Goal: Task Accomplishment & Management: Use online tool/utility

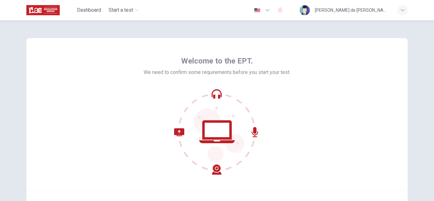
scroll to position [64, 0]
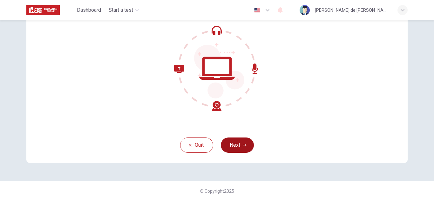
click at [234, 144] on button "Next" at bounding box center [237, 145] width 33 height 15
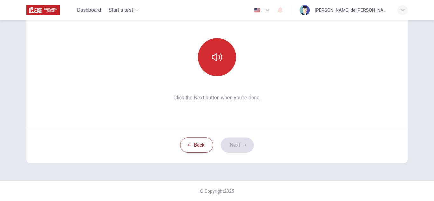
click at [220, 69] on button "button" at bounding box center [217, 57] width 38 height 38
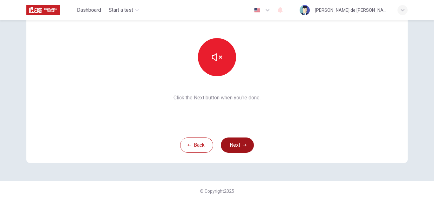
click at [235, 142] on button "Next" at bounding box center [237, 145] width 33 height 15
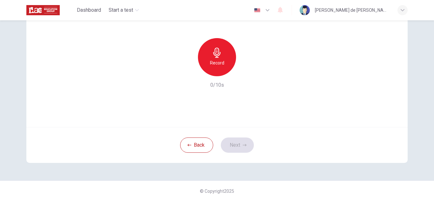
scroll to position [32, 0]
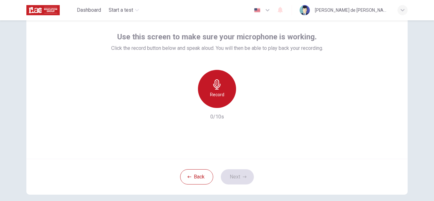
click at [225, 89] on div "Record" at bounding box center [217, 89] width 38 height 38
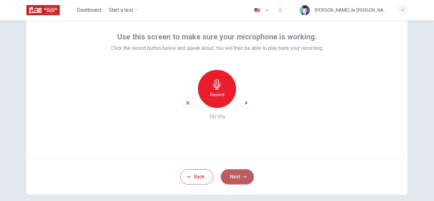
click at [238, 176] on button "Next" at bounding box center [237, 176] width 33 height 15
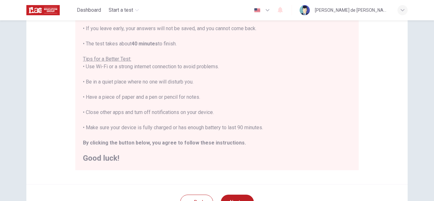
scroll to position [95, 0]
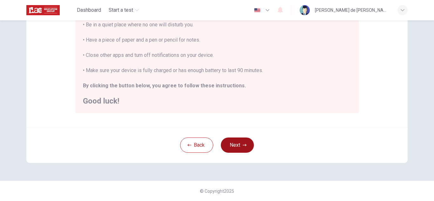
click at [243, 149] on button "Next" at bounding box center [237, 145] width 33 height 15
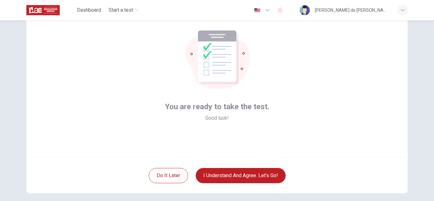
scroll to position [64, 0]
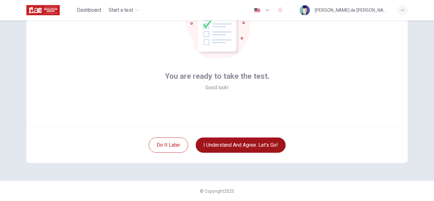
click at [257, 148] on button "I understand and agree. Let’s go!" at bounding box center [241, 145] width 90 height 15
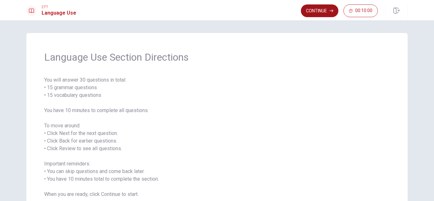
click at [319, 10] on button "Continue" at bounding box center [319, 10] width 37 height 13
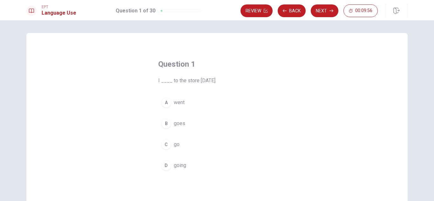
click at [163, 104] on div "A" at bounding box center [166, 103] width 10 height 10
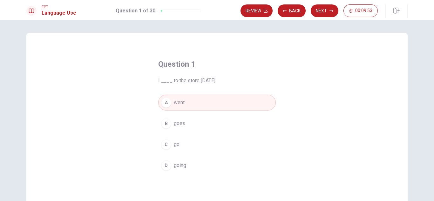
click at [326, 12] on button "Next" at bounding box center [325, 10] width 28 height 13
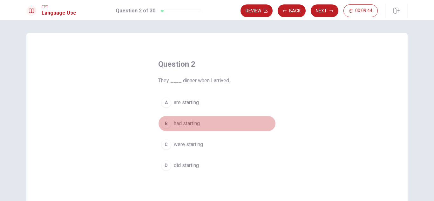
click at [166, 122] on div "B" at bounding box center [166, 123] width 10 height 10
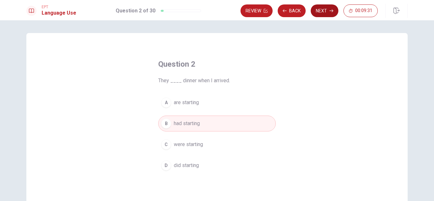
click at [325, 12] on button "Next" at bounding box center [325, 10] width 28 height 13
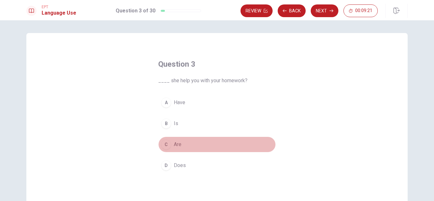
click at [178, 143] on span "Are" at bounding box center [178, 145] width 8 height 8
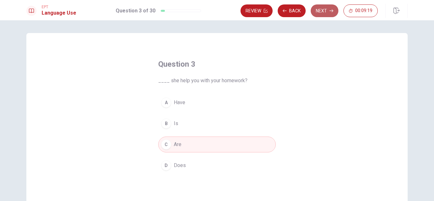
click at [328, 9] on button "Next" at bounding box center [325, 10] width 28 height 13
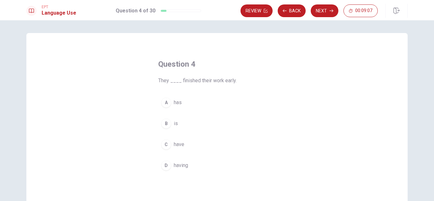
click at [177, 164] on span "having" at bounding box center [181, 166] width 14 height 8
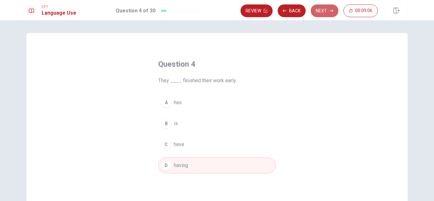
click at [328, 10] on button "Next" at bounding box center [325, 10] width 28 height 13
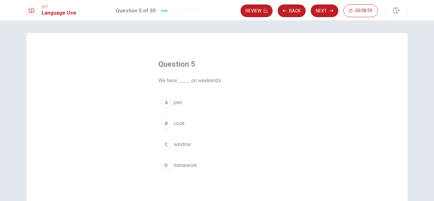
click at [179, 166] on span "homework" at bounding box center [185, 166] width 23 height 8
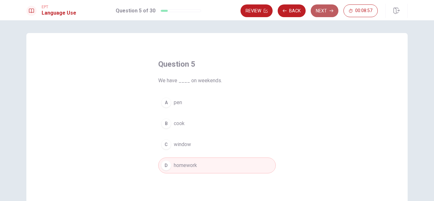
click at [329, 5] on button "Next" at bounding box center [325, 10] width 28 height 13
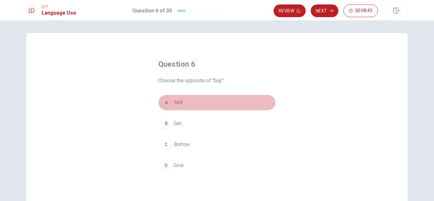
click at [170, 102] on button "A Sell" at bounding box center [217, 103] width 118 height 16
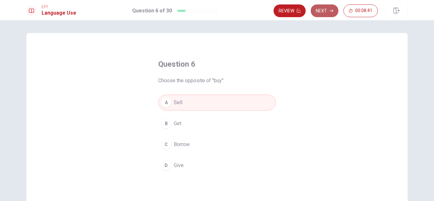
click at [327, 13] on button "Next" at bounding box center [325, 10] width 28 height 13
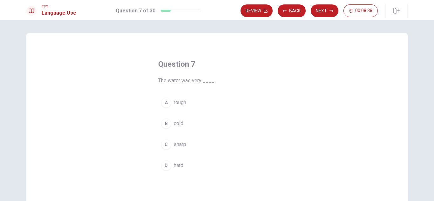
click at [176, 124] on span "cold" at bounding box center [179, 124] width 10 height 8
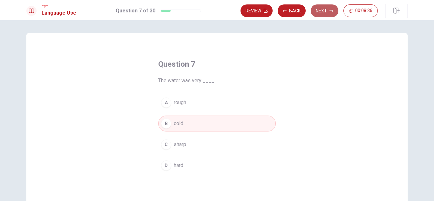
click at [328, 12] on button "Next" at bounding box center [325, 10] width 28 height 13
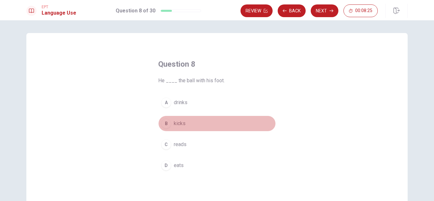
click at [179, 122] on span "kicks" at bounding box center [180, 124] width 12 height 8
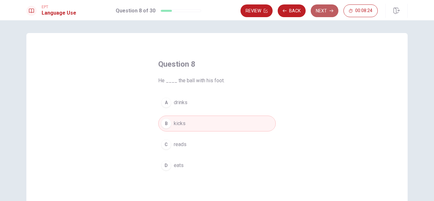
click at [319, 11] on button "Next" at bounding box center [325, 10] width 28 height 13
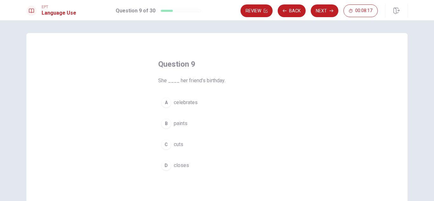
click at [190, 102] on span "celebrates" at bounding box center [186, 103] width 24 height 8
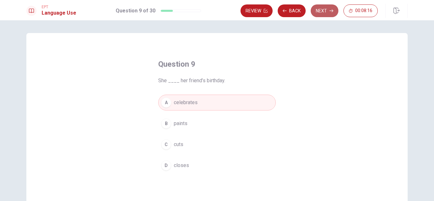
click at [326, 12] on button "Next" at bounding box center [325, 10] width 28 height 13
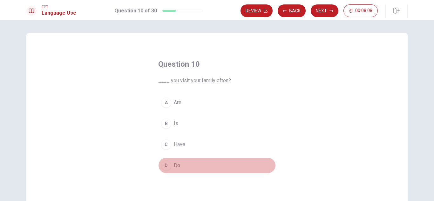
click at [176, 163] on span "Do" at bounding box center [177, 166] width 6 height 8
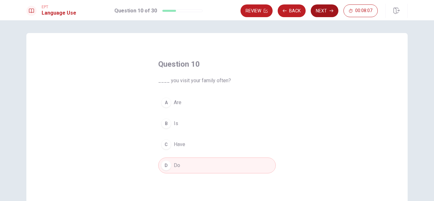
click at [316, 12] on button "Next" at bounding box center [325, 10] width 28 height 13
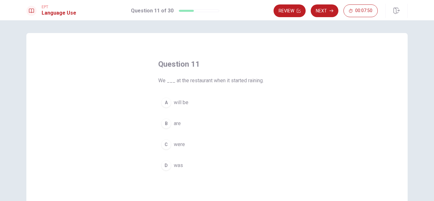
click at [174, 144] on span "were" at bounding box center [179, 145] width 11 height 8
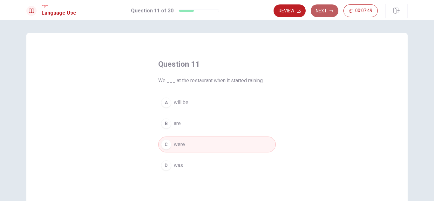
click at [330, 10] on icon "button" at bounding box center [331, 11] width 4 height 4
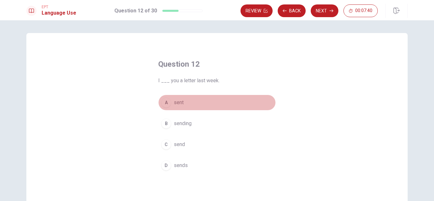
click at [181, 106] on span "sent" at bounding box center [179, 103] width 10 height 8
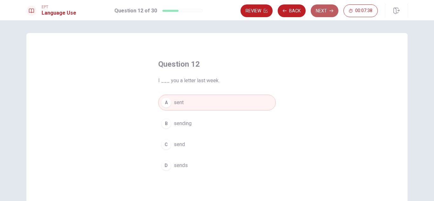
click at [316, 10] on button "Next" at bounding box center [325, 10] width 28 height 13
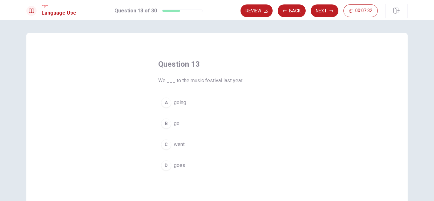
click at [181, 143] on span "went" at bounding box center [179, 145] width 11 height 8
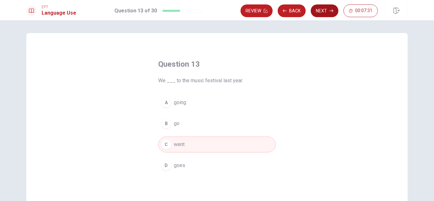
click at [324, 13] on button "Next" at bounding box center [325, 10] width 28 height 13
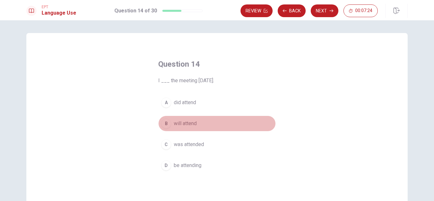
click at [191, 123] on span "will attend" at bounding box center [185, 124] width 23 height 8
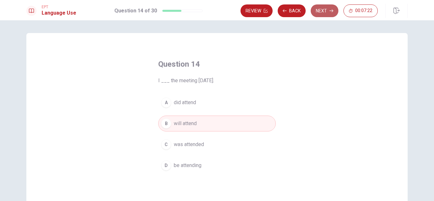
click at [327, 10] on button "Next" at bounding box center [325, 10] width 28 height 13
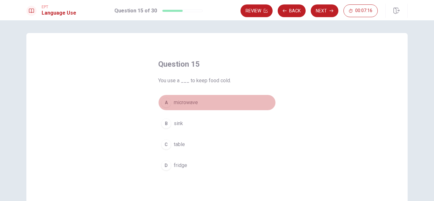
click at [189, 103] on span "microwave" at bounding box center [186, 103] width 24 height 8
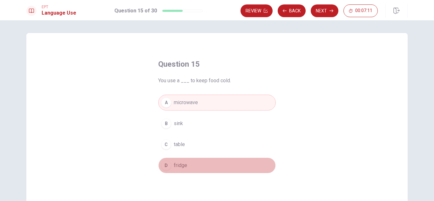
click at [171, 166] on button "D fridge" at bounding box center [217, 166] width 118 height 16
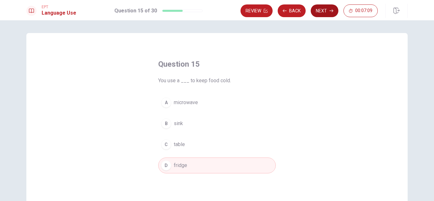
click at [318, 11] on button "Next" at bounding box center [325, 10] width 28 height 13
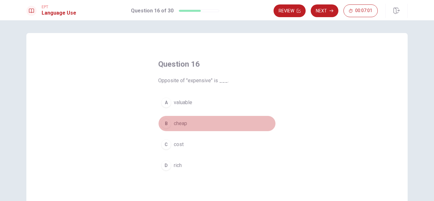
click at [181, 123] on span "cheap" at bounding box center [180, 124] width 13 height 8
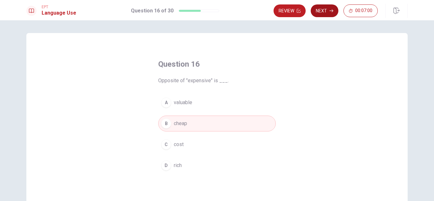
click at [329, 14] on button "Next" at bounding box center [325, 10] width 28 height 13
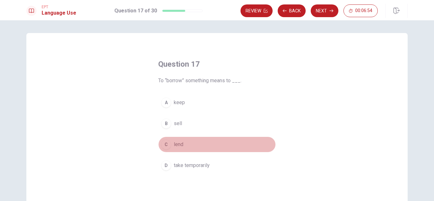
click at [177, 145] on span "lend" at bounding box center [179, 145] width 10 height 8
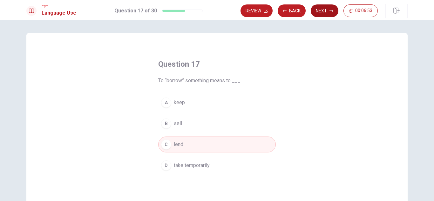
click at [320, 13] on button "Next" at bounding box center [325, 10] width 28 height 13
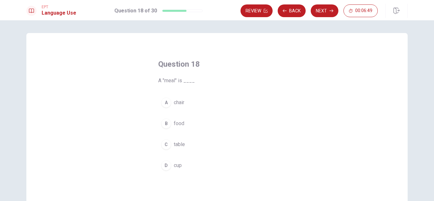
click at [182, 122] on span "food" at bounding box center [179, 124] width 10 height 8
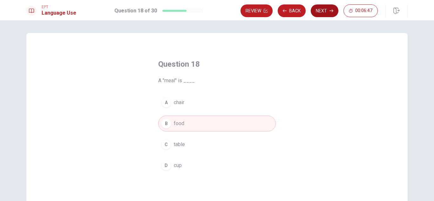
click at [326, 9] on button "Next" at bounding box center [325, 10] width 28 height 13
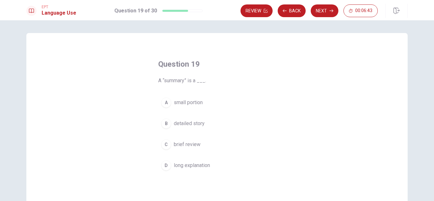
click at [183, 143] on span "brief review" at bounding box center [187, 145] width 27 height 8
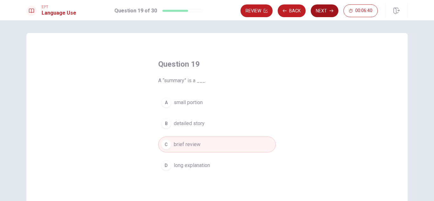
click at [327, 13] on button "Next" at bounding box center [325, 10] width 28 height 13
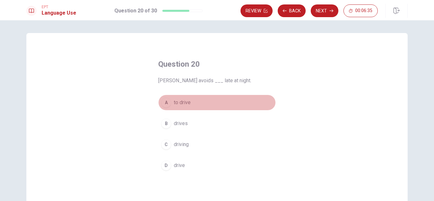
click at [179, 103] on span "to drive" at bounding box center [182, 103] width 17 height 8
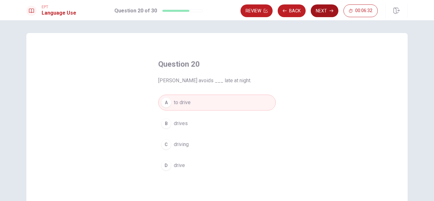
click at [319, 9] on button "Next" at bounding box center [325, 10] width 28 height 13
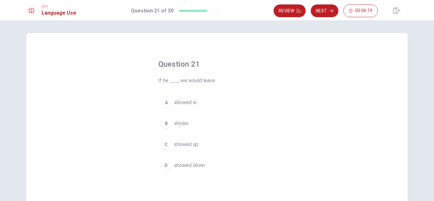
click at [179, 145] on span "showed up" at bounding box center [186, 145] width 24 height 8
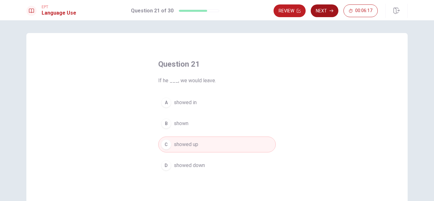
click at [322, 12] on button "Next" at bounding box center [325, 10] width 28 height 13
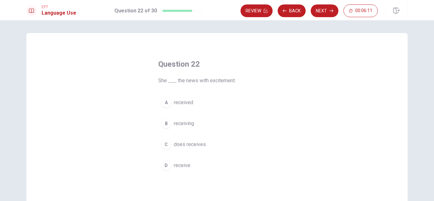
click at [180, 102] on span "received" at bounding box center [183, 103] width 19 height 8
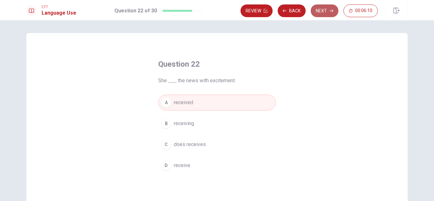
click at [322, 10] on button "Next" at bounding box center [325, 10] width 28 height 13
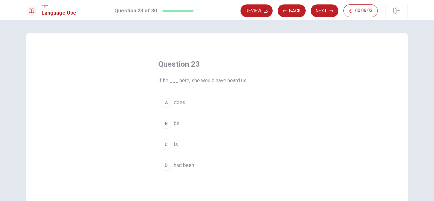
click at [179, 166] on span "had been" at bounding box center [184, 166] width 20 height 8
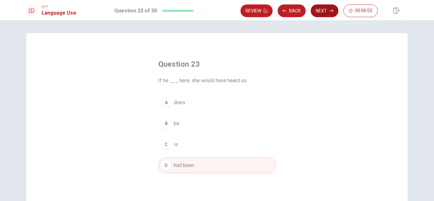
click at [326, 9] on button "Next" at bounding box center [325, 10] width 28 height 13
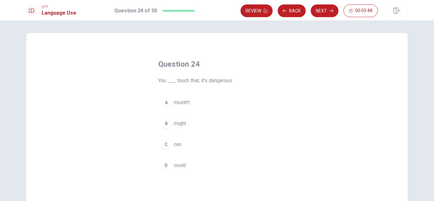
click at [181, 105] on span "mustn’t" at bounding box center [182, 103] width 16 height 8
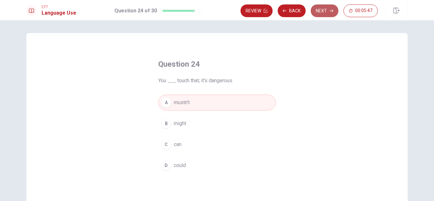
click at [323, 10] on button "Next" at bounding box center [325, 10] width 28 height 13
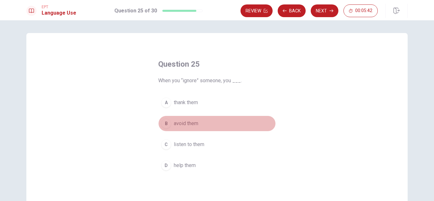
click at [184, 121] on span "avoid them" at bounding box center [186, 124] width 24 height 8
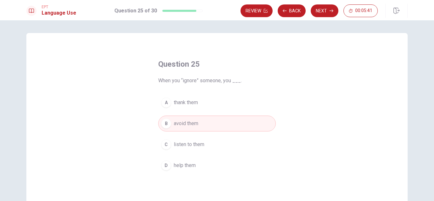
click at [329, 9] on button "Next" at bounding box center [325, 10] width 28 height 13
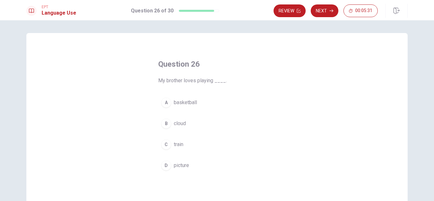
click at [172, 165] on button "D picture" at bounding box center [217, 166] width 118 height 16
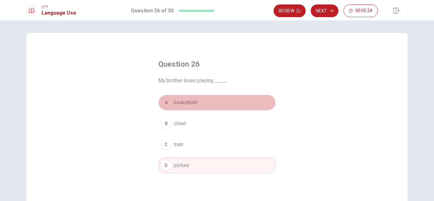
click at [165, 105] on div "A" at bounding box center [166, 103] width 10 height 10
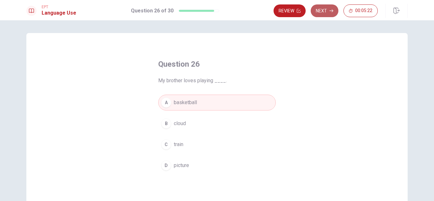
click at [322, 13] on button "Next" at bounding box center [325, 10] width 28 height 13
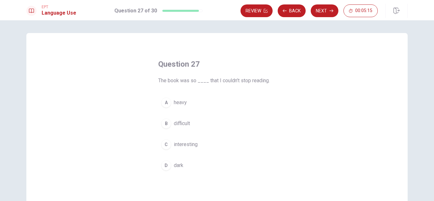
click at [182, 145] on span "interesting" at bounding box center [186, 145] width 24 height 8
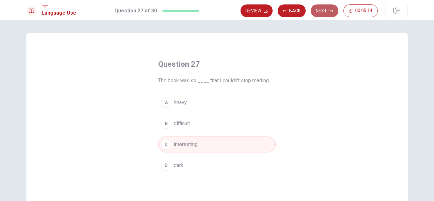
click at [323, 9] on button "Next" at bounding box center [325, 10] width 28 height 13
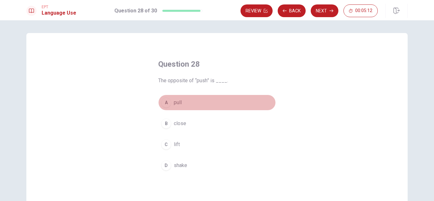
click at [174, 102] on span "pull" at bounding box center [178, 103] width 8 height 8
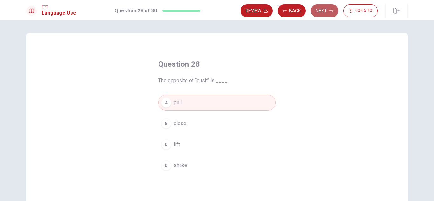
click at [321, 12] on button "Next" at bounding box center [325, 10] width 28 height 13
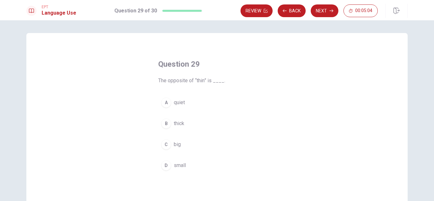
click at [177, 123] on span "thick" at bounding box center [179, 124] width 10 height 8
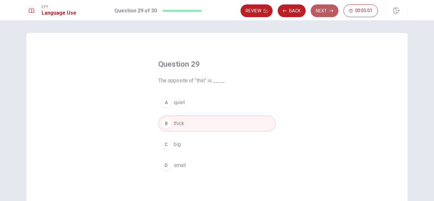
click at [324, 10] on button "Next" at bounding box center [325, 10] width 28 height 13
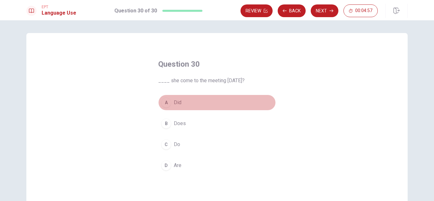
click at [170, 103] on button "A Did" at bounding box center [217, 103] width 118 height 16
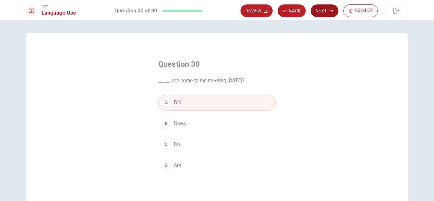
click at [327, 12] on button "Next" at bounding box center [325, 10] width 28 height 13
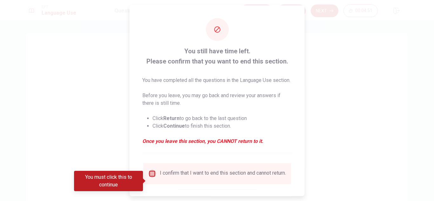
click at [152, 177] on input "You must click this to continue" at bounding box center [152, 174] width 8 height 8
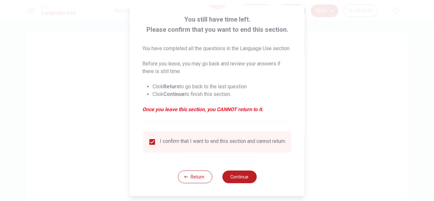
scroll to position [44, 0]
click at [237, 178] on button "Continue" at bounding box center [239, 177] width 34 height 13
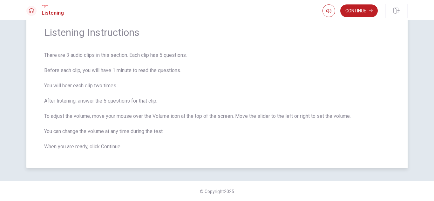
scroll to position [25, 0]
click at [359, 10] on button "Continue" at bounding box center [358, 10] width 37 height 13
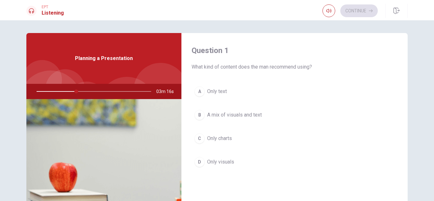
scroll to position [0, 0]
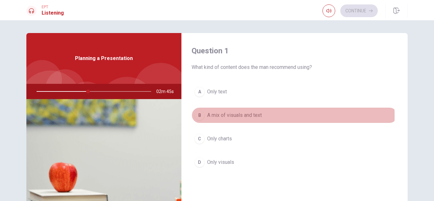
click at [217, 116] on span "A mix of visuals and text" at bounding box center [234, 115] width 55 height 8
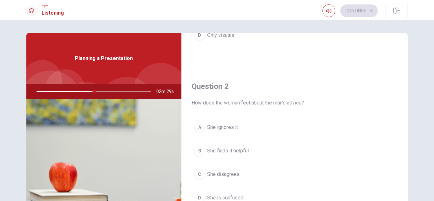
scroll to position [159, 0]
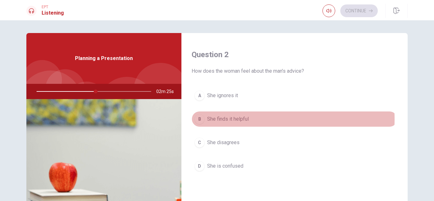
click at [241, 119] on span "She finds it helpful" at bounding box center [228, 119] width 42 height 8
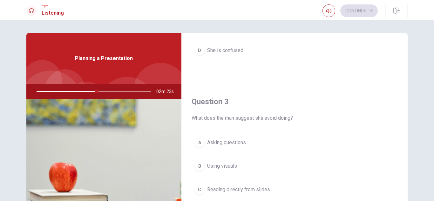
scroll to position [318, 0]
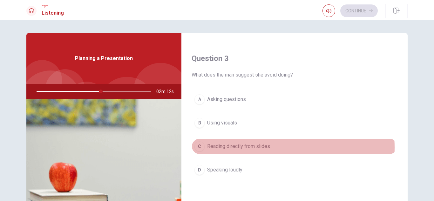
click at [260, 147] on span "Reading directly from slides" at bounding box center [238, 147] width 63 height 8
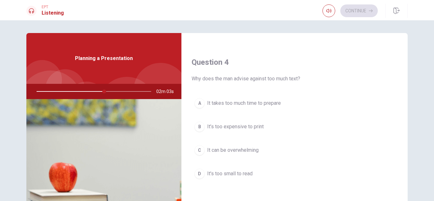
scroll to position [508, 0]
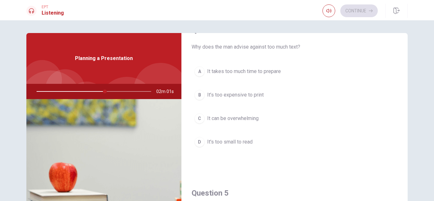
click at [253, 69] on span "It takes too much time to prepare" at bounding box center [244, 72] width 74 height 8
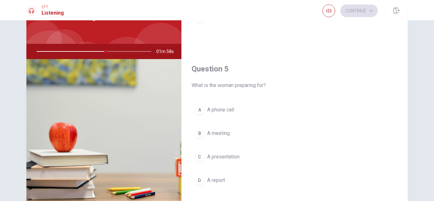
scroll to position [64, 0]
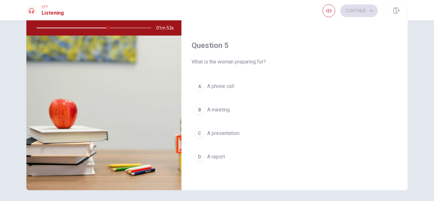
click at [225, 131] on span "A presentation" at bounding box center [223, 134] width 32 height 8
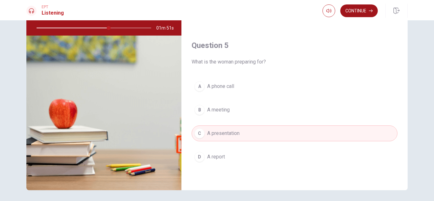
click at [362, 6] on button "Continue" at bounding box center [358, 10] width 37 height 13
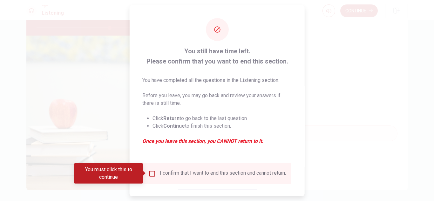
click at [150, 174] on input "You must click this to continue" at bounding box center [152, 174] width 8 height 8
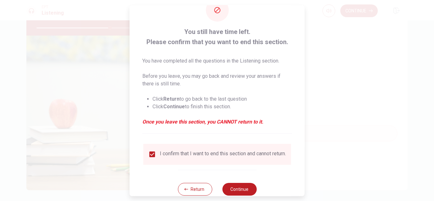
scroll to position [36, 0]
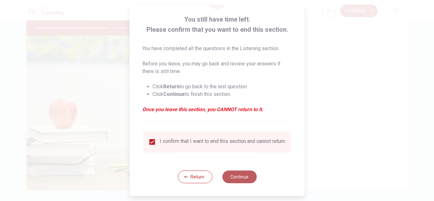
click at [236, 176] on button "Continue" at bounding box center [239, 177] width 34 height 13
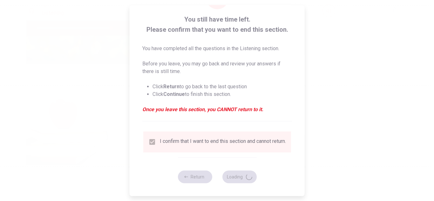
type input "65"
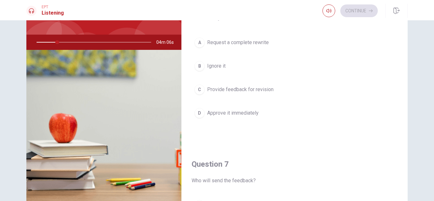
scroll to position [0, 0]
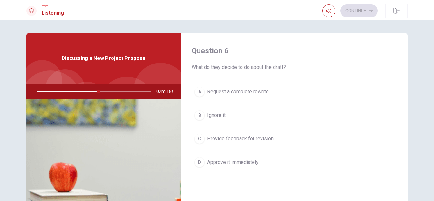
click at [247, 135] on span "Provide feedback for revision" at bounding box center [240, 139] width 66 height 8
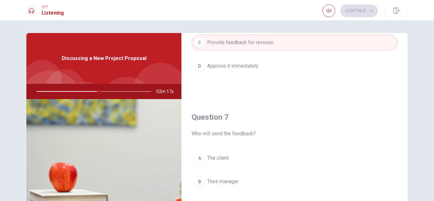
scroll to position [159, 0]
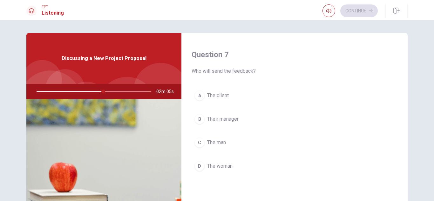
click at [219, 143] on span "The man" at bounding box center [216, 143] width 19 height 8
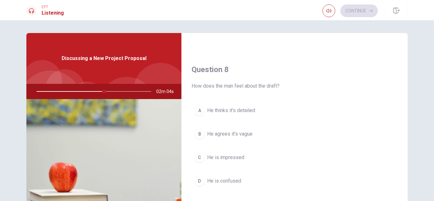
scroll to position [318, 0]
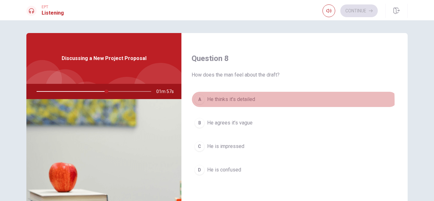
click at [247, 101] on span "He thinks it’s detailed" at bounding box center [231, 100] width 48 height 8
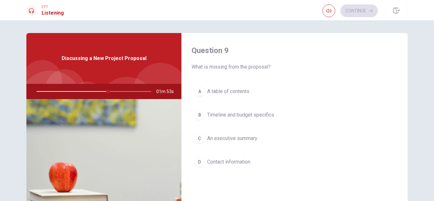
scroll to position [508, 0]
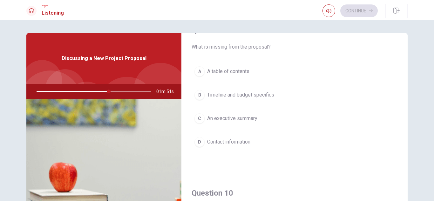
click at [253, 95] on span "Timeline and budget specifics" at bounding box center [240, 95] width 67 height 8
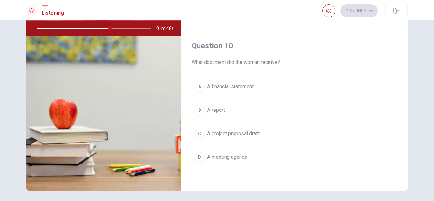
scroll to position [64, 0]
click at [234, 133] on span "A project proposal draft" at bounding box center [233, 134] width 52 height 8
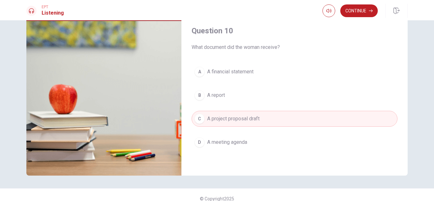
scroll to position [86, 0]
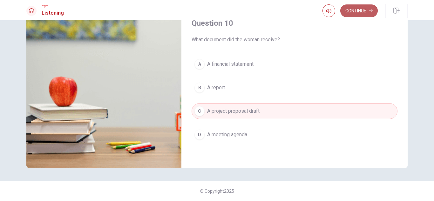
click at [356, 13] on button "Continue" at bounding box center [358, 10] width 37 height 13
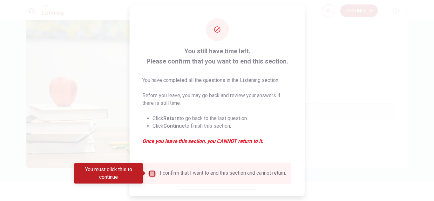
click at [151, 173] on input "You must click this to continue" at bounding box center [152, 174] width 8 height 8
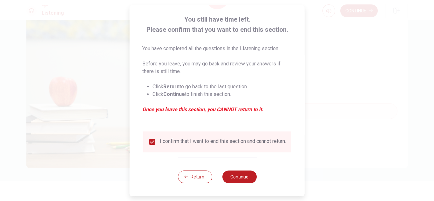
scroll to position [36, 0]
click at [234, 177] on button "Continue" at bounding box center [239, 177] width 34 height 13
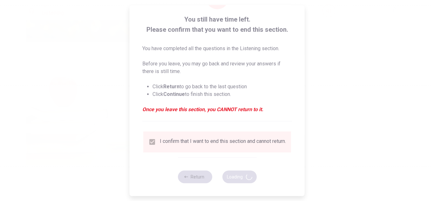
type input "67"
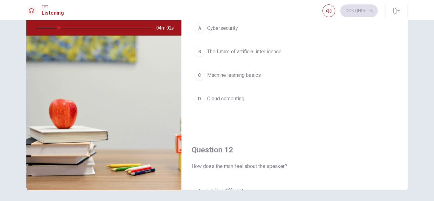
scroll to position [0, 0]
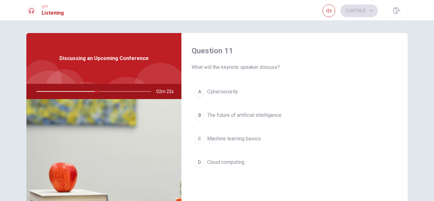
click at [265, 113] on span "The future of artificial intelligence" at bounding box center [244, 115] width 74 height 8
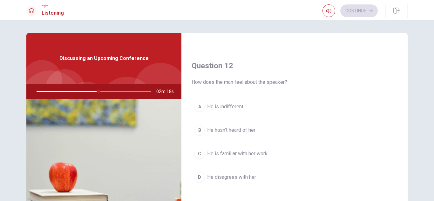
scroll to position [159, 0]
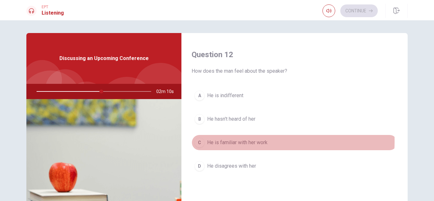
click at [244, 141] on span "He is familiar with her work" at bounding box center [237, 143] width 60 height 8
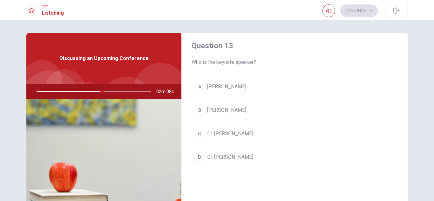
scroll to position [349, 0]
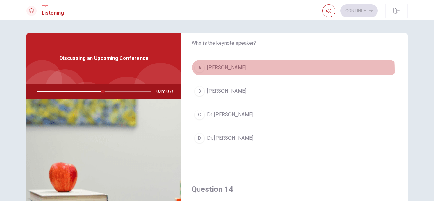
click at [231, 70] on span "[PERSON_NAME]" at bounding box center [226, 68] width 39 height 8
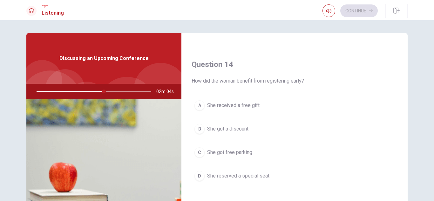
scroll to position [476, 0]
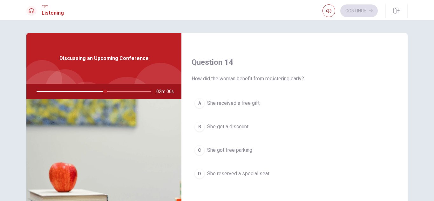
click at [234, 126] on span "She got a discount" at bounding box center [227, 127] width 41 height 8
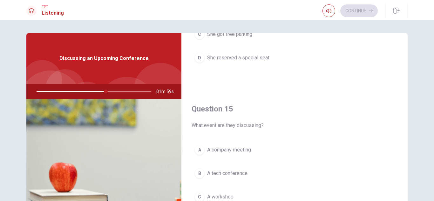
scroll to position [64, 0]
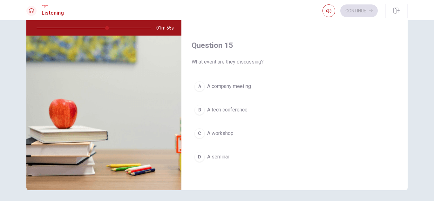
click at [237, 108] on span "A tech conference" at bounding box center [227, 110] width 40 height 8
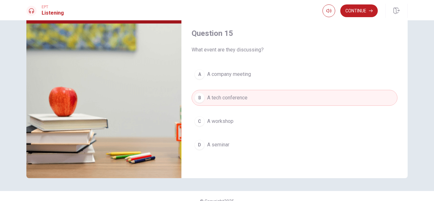
scroll to position [86, 0]
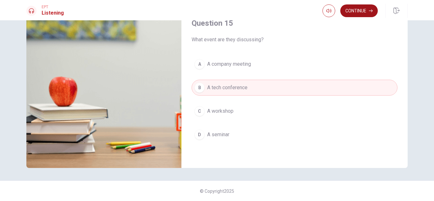
click at [358, 11] on button "Continue" at bounding box center [358, 10] width 37 height 13
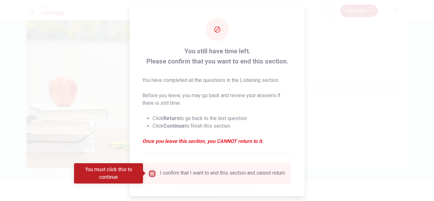
click at [153, 172] on input "You must click this to continue" at bounding box center [152, 174] width 8 height 8
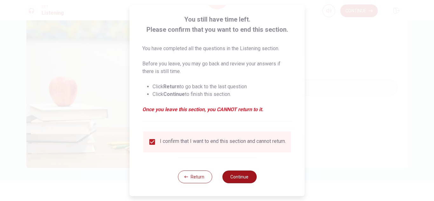
scroll to position [36, 0]
click at [243, 174] on button "Continue" at bounding box center [239, 177] width 34 height 13
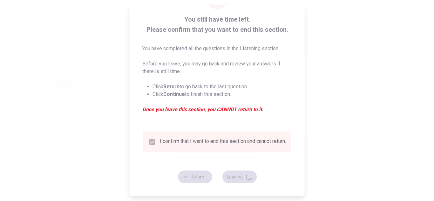
type input "65"
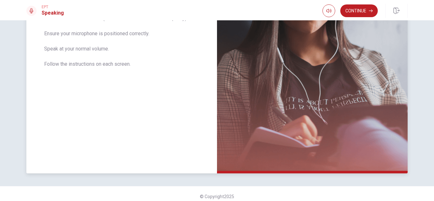
scroll to position [142, 0]
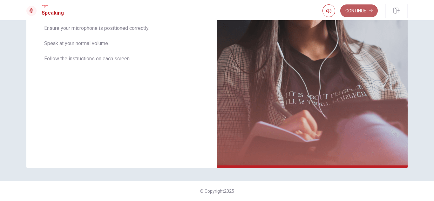
click at [362, 12] on button "Continue" at bounding box center [358, 10] width 37 height 13
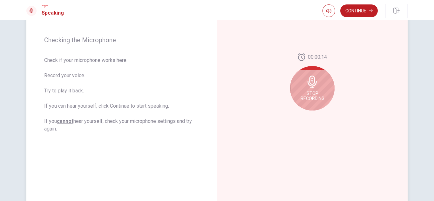
scroll to position [78, 0]
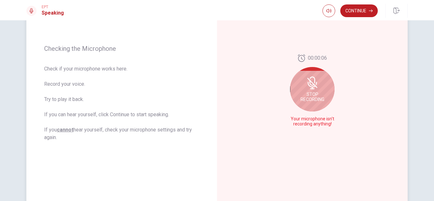
click at [314, 93] on span "Stop Recording" at bounding box center [312, 97] width 24 height 10
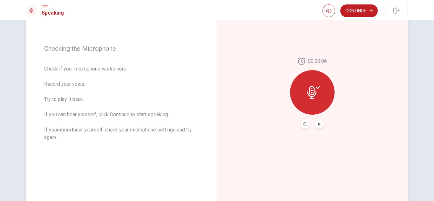
click at [315, 125] on button "Play Audio" at bounding box center [319, 124] width 9 height 9
click at [361, 13] on button "Continue" at bounding box center [358, 10] width 37 height 13
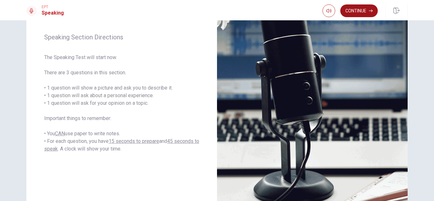
click at [370, 12] on icon "button" at bounding box center [371, 11] width 4 height 4
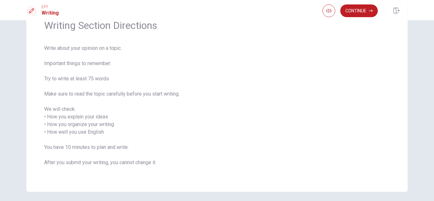
scroll to position [56, 0]
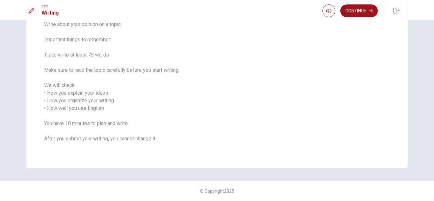
click at [360, 10] on button "Continue" at bounding box center [358, 10] width 37 height 13
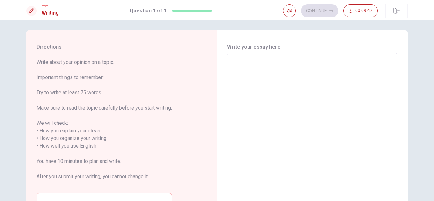
scroll to position [0, 0]
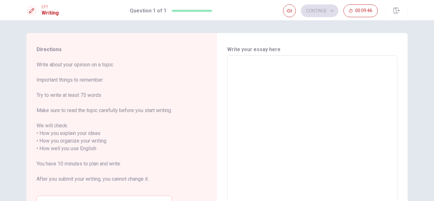
click at [284, 85] on textarea at bounding box center [312, 145] width 161 height 169
type textarea "T"
type textarea "x"
type textarea "Th"
type textarea "x"
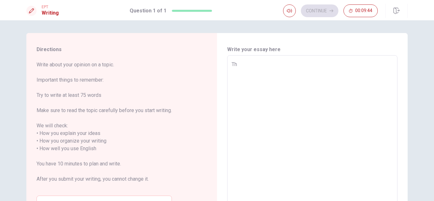
type textarea "The"
type textarea "x"
type textarea "The"
type textarea "x"
type textarea "The i"
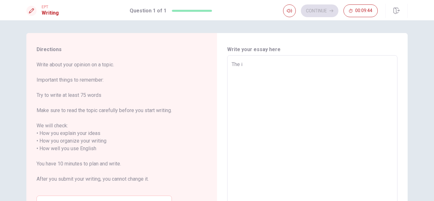
type textarea "x"
type textarea "The im"
type textarea "x"
type textarea "The imp"
type textarea "x"
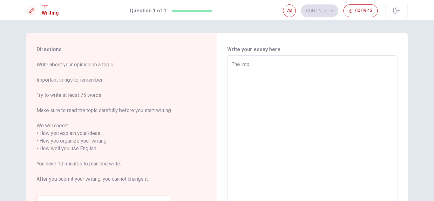
type textarea "The impo"
type textarea "x"
type textarea "The impor"
type textarea "x"
type textarea "The import"
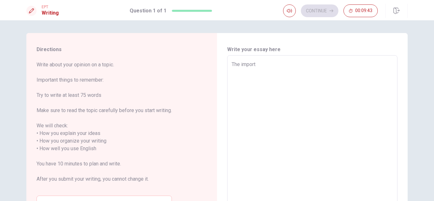
type textarea "x"
type textarea "The importa"
type textarea "x"
type textarea "The importan"
type textarea "x"
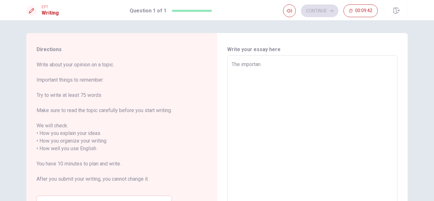
type textarea "The importanc"
type textarea "x"
type textarea "The importance"
type textarea "x"
type textarea "The importance"
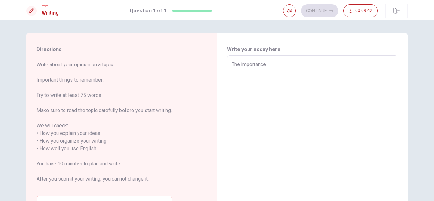
type textarea "x"
type textarea "The importance a"
type textarea "x"
type textarea "The importance ab"
type textarea "x"
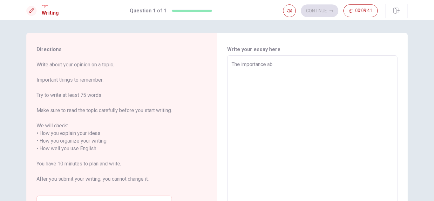
type textarea "The importance abo"
type textarea "x"
type textarea "The importance abou"
type textarea "x"
type textarea "The importance about"
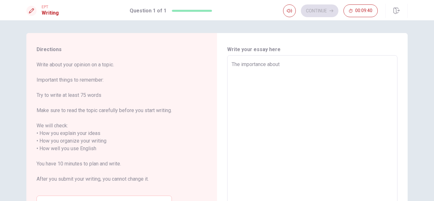
type textarea "x"
type textarea "The importance about"
type textarea "x"
type textarea "The importance about p"
type textarea "x"
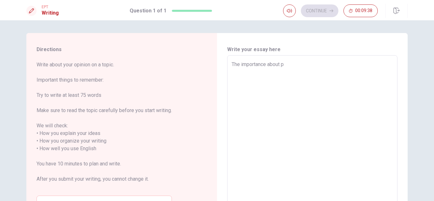
type textarea "The importance about pr"
type textarea "x"
type textarea "The importance about pre"
type textarea "x"
type textarea "The importance about prev"
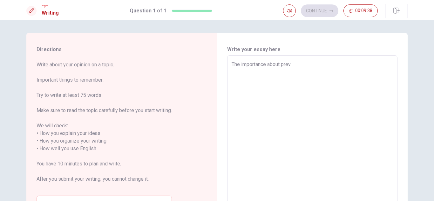
type textarea "x"
type textarea "The importance about previ"
type textarea "x"
type textarea "The importance about previs"
type textarea "x"
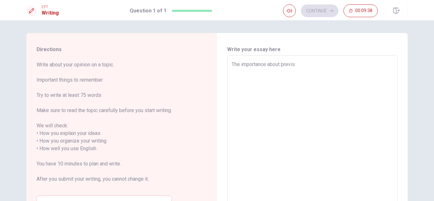
type textarea "The importance about previso"
type textarea "x"
type textarea "The importance about previson"
type textarea "x"
type textarea "The importance about previson."
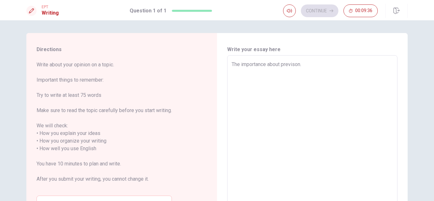
type textarea "x"
type textarea "The importance about previson."
type textarea "x"
type textarea "The importance about previson."
type textarea "x"
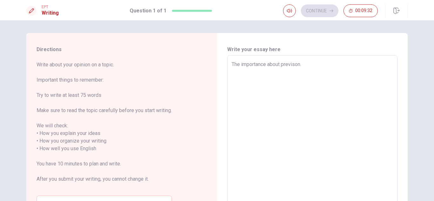
type textarea "The importance about previson"
type textarea "x"
type textarea "The importance about previso"
type textarea "x"
type textarea "The importance about previs"
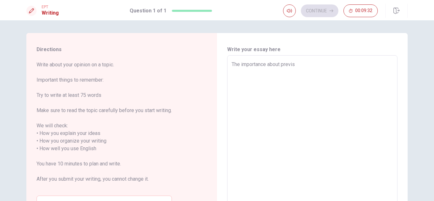
type textarea "x"
type textarea "The importance about previ"
type textarea "x"
type textarea "The importance about prev"
type textarea "x"
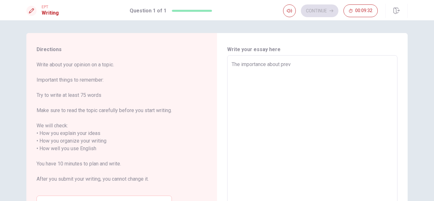
type textarea "The importance about pre"
type textarea "x"
type textarea "The importance about pr"
type textarea "x"
type textarea "The importance about p"
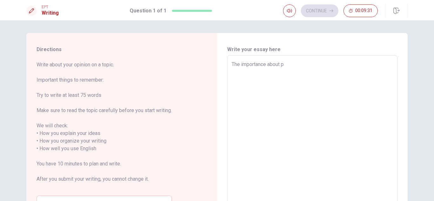
type textarea "x"
type textarea "The importance about"
type textarea "x"
type textarea "The importance about"
type textarea "x"
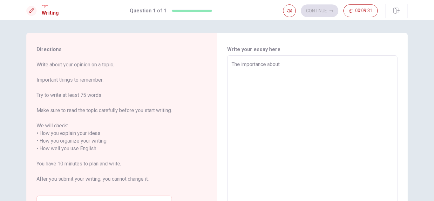
type textarea "The importance abou"
type textarea "x"
type textarea "The importance abo"
type textarea "x"
type textarea "The importance ab"
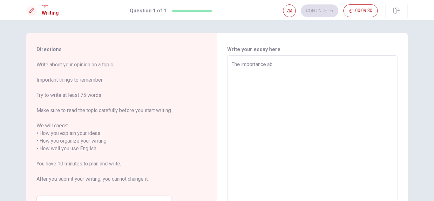
type textarea "x"
type textarea "The importance a"
type textarea "x"
type textarea "The importance"
type textarea "x"
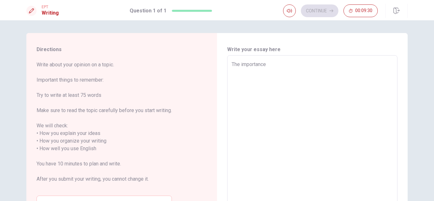
type textarea "The importance t"
type textarea "x"
type textarea "The importance th"
type textarea "x"
type textarea "The importance the"
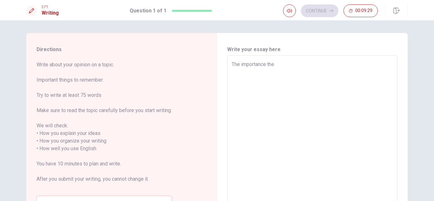
type textarea "x"
type textarea "The importance the"
type textarea "x"
type textarea "The importance the s"
type textarea "x"
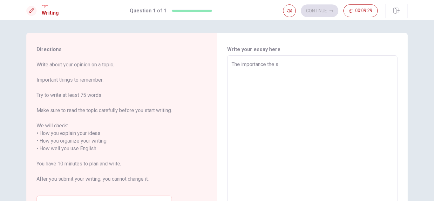
type textarea "The importance the st"
type textarea "x"
type textarea "The importance the stu"
type textarea "x"
type textarea "The importance the stud"
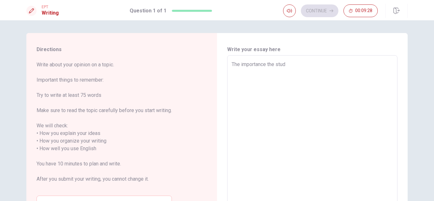
type textarea "x"
type textarea "The importance the studY"
type textarea "x"
type textarea "The importance the studY!"
type textarea "x"
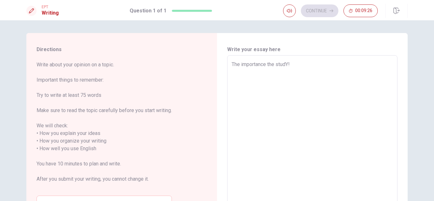
type textarea "The importance the studY"
type textarea "x"
type textarea "The importance the stud"
type textarea "x"
type textarea "The importance the study"
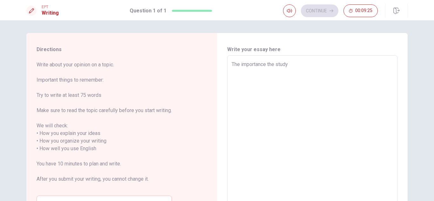
type textarea "x"
type textarea "The importance the study!"
type textarea "x"
type textarea "The importance the study!"
type textarea "x"
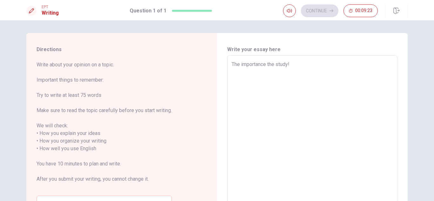
type textarea "The importance the study! N"
type textarea "x"
type textarea "The importance the study! No"
type textarea "x"
type textarea "The importance the study! Now"
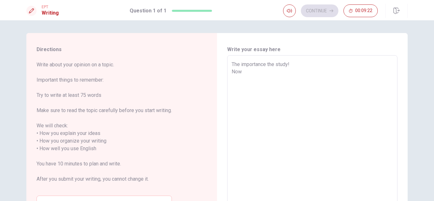
type textarea "x"
type textarea "The importance the study! Nowa"
type textarea "x"
type textarea "The importance the study! Nowad"
type textarea "x"
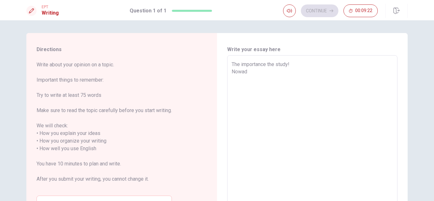
type textarea "The importance the study! [GEOGRAPHIC_DATA]"
type textarea "x"
type textarea "The importance the study! Nowad"
type textarea "x"
type textarea "The importance the study! [GEOGRAPHIC_DATA]"
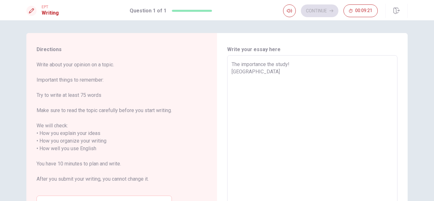
type textarea "x"
type textarea "The importance the study! Nowaday"
type textarea "x"
type textarea "The importance the study! Nowadays"
type textarea "x"
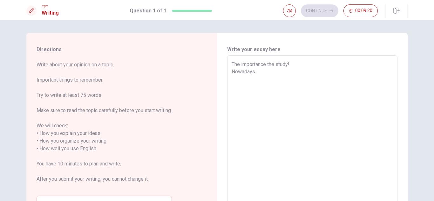
type textarea "The importance the study! Nowadays,"
type textarea "x"
type textarea "The importance the study! Nowadays,"
type textarea "x"
type textarea "The importance the study! Nowadays, e"
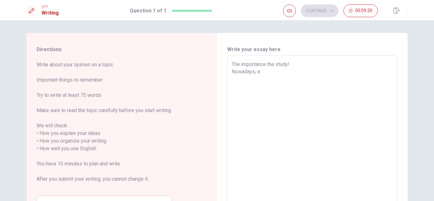
type textarea "x"
type textarea "The importance the study! Nowadays, ev"
type textarea "x"
type textarea "The importance the study! Nowadays, e"
type textarea "x"
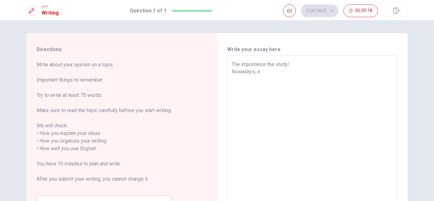
type textarea "The importance the study! Nowadays, ea"
type textarea "x"
type textarea "The importance the study! Nowadays, ea"
type textarea "x"
type textarea "The importance the study! Nowadays, ea l"
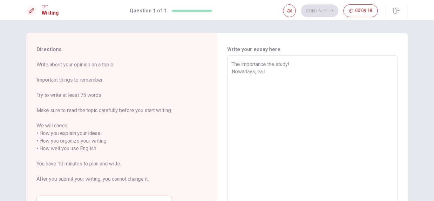
type textarea "x"
type textarea "The importance the study! Nowadays, ea lo"
type textarea "x"
type textarea "The importance the study! Nowadays, ea lot"
type textarea "x"
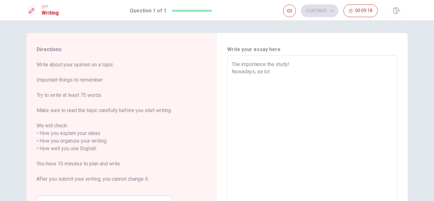
type textarea "The importance the study! Nowadays, ea lot"
type textarea "x"
type textarea "The importance the study! Nowadays, ea lot p"
type textarea "x"
type textarea "The importance the study! Nowadays, ea lot pe"
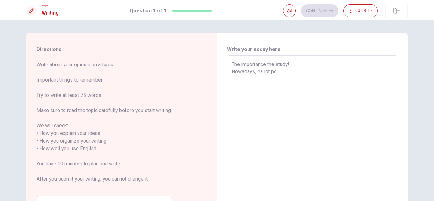
type textarea "x"
type textarea "The importance the study! Nowadays, ea lot peo"
type textarea "x"
type textarea "The importance the study! Nowadays, ea lot peop"
type textarea "x"
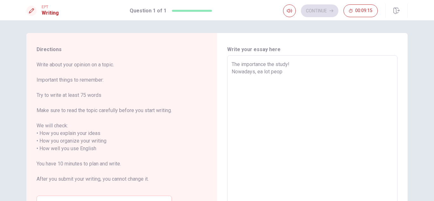
type textarea "The importance the study! Nowadays, ea lot peo"
type textarea "x"
type textarea "The importance the study! Nowadays, ea lot pe"
type textarea "x"
type textarea "The importance the study! Nowadays, ea lot p"
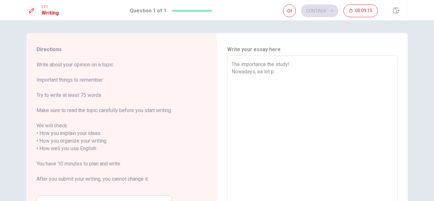
type textarea "x"
type textarea "The importance the study! Nowadays, ea lot"
type textarea "x"
type textarea "The importance the study! Nowadays, ea lot"
type textarea "x"
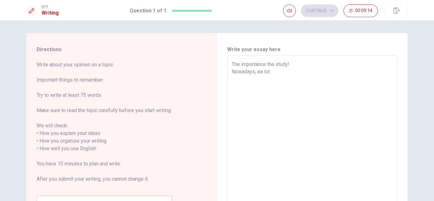
type textarea "The importance the study! Nowadays, ea lo"
type textarea "x"
type textarea "The importance the study! Nowadays, ea l"
type textarea "x"
type textarea "The importance the study! Nowadays, ea"
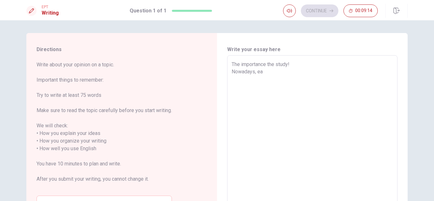
type textarea "x"
type textarea "The importance the study! Nowadays, ea"
type textarea "x"
type textarea "The importance the study! Nowadays, e"
type textarea "x"
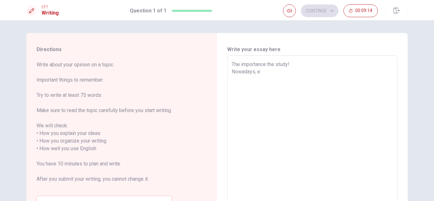
type textarea "The importance the study! Nowadays,"
type textarea "x"
type textarea "The importance the study! Nowadays, a"
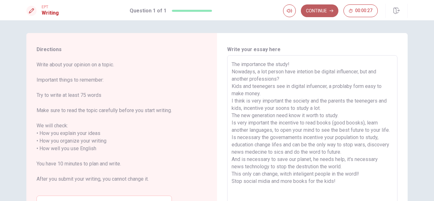
click at [320, 10] on button "Continue" at bounding box center [319, 10] width 37 height 13
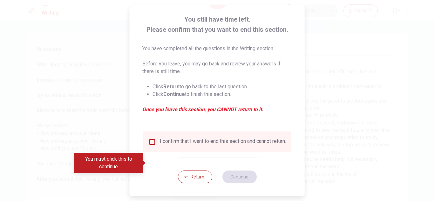
scroll to position [36, 0]
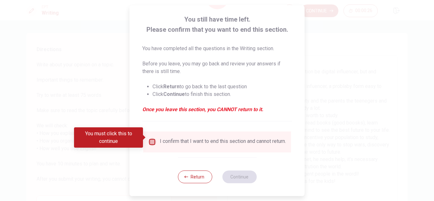
click at [153, 138] on input "You must click this to continue" at bounding box center [152, 142] width 8 height 8
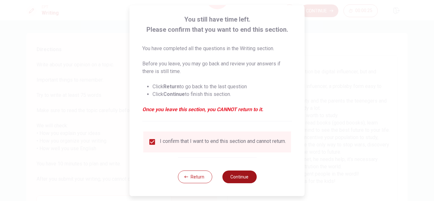
click at [237, 179] on button "Continue" at bounding box center [239, 177] width 34 height 13
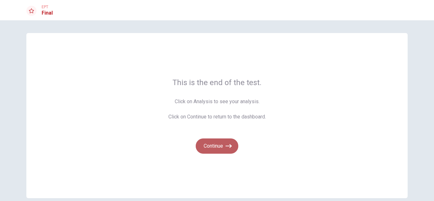
click at [217, 146] on button "Continue" at bounding box center [217, 145] width 43 height 15
